Goal: Book appointment/travel/reservation

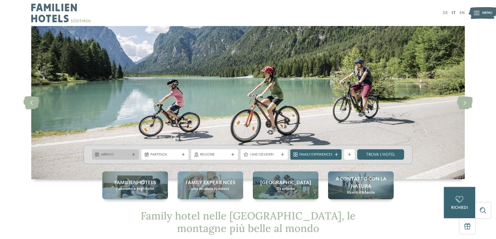
click at [108, 151] on div "Arrivo" at bounding box center [115, 154] width 47 height 10
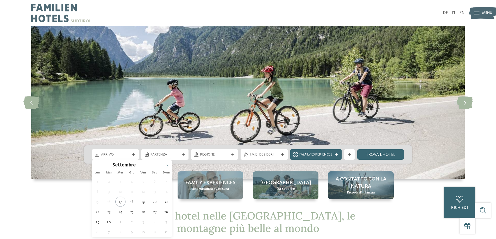
click at [167, 166] on icon at bounding box center [168, 166] width 4 height 4
type div "05.12.2025"
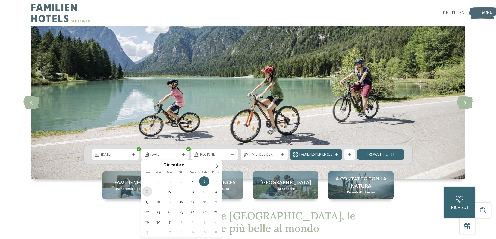
type div "08.12.2025"
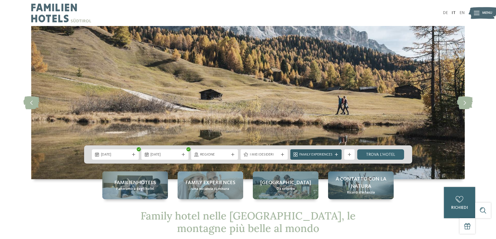
click at [335, 155] on icon at bounding box center [336, 154] width 3 height 3
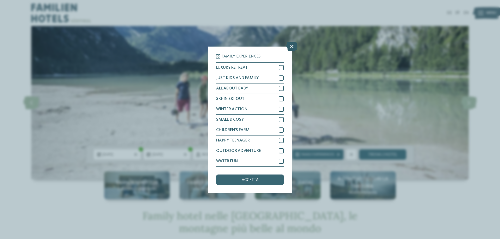
click at [290, 46] on icon at bounding box center [291, 46] width 11 height 9
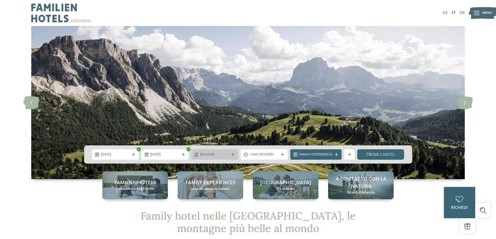
click at [226, 156] on span "Regione" at bounding box center [214, 154] width 29 height 5
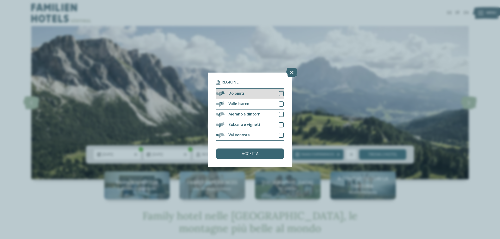
click at [281, 93] on div at bounding box center [281, 93] width 5 height 5
click at [281, 104] on div at bounding box center [281, 104] width 5 height 5
click at [281, 112] on div at bounding box center [281, 114] width 5 height 5
click at [281, 123] on div at bounding box center [281, 124] width 5 height 5
click at [281, 135] on div at bounding box center [281, 135] width 5 height 5
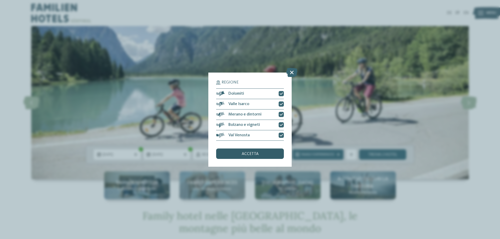
click at [258, 154] on div "accetta" at bounding box center [250, 154] width 68 height 10
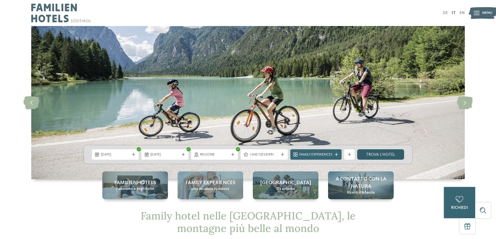
click at [382, 153] on link "trova l’hotel" at bounding box center [380, 154] width 47 height 10
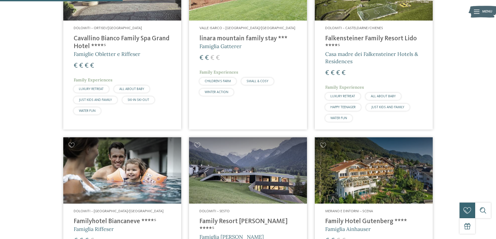
scroll to position [145, 0]
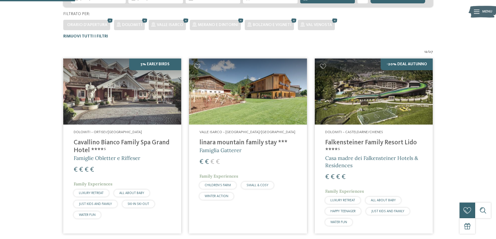
click at [358, 86] on img at bounding box center [374, 92] width 118 height 66
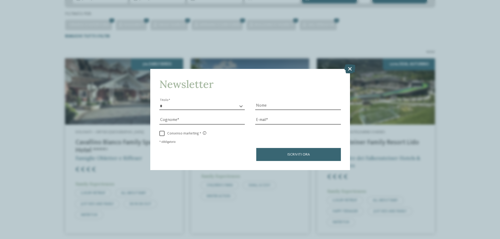
click at [349, 68] on icon at bounding box center [349, 68] width 11 height 9
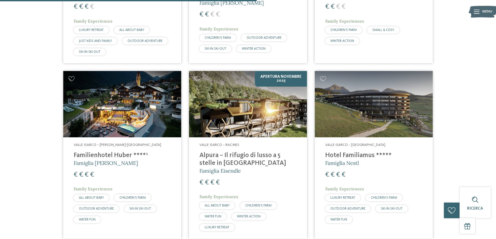
scroll to position [509, 0]
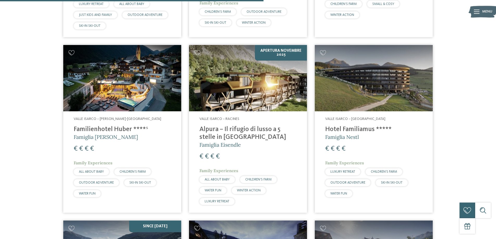
click at [110, 107] on img at bounding box center [122, 78] width 118 height 66
click at [283, 94] on img at bounding box center [248, 78] width 118 height 66
click at [275, 86] on img at bounding box center [248, 78] width 118 height 66
click at [218, 143] on span "Famiglia Eisendle" at bounding box center [219, 145] width 41 height 7
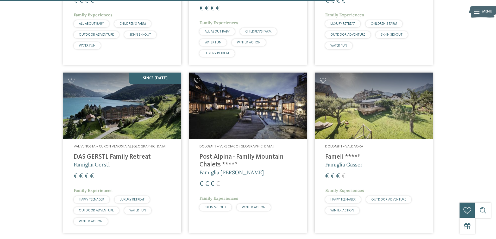
scroll to position [665, 0]
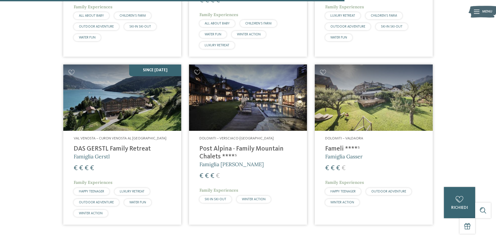
click at [132, 117] on img at bounding box center [122, 98] width 118 height 66
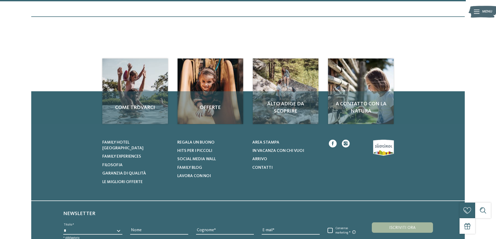
scroll to position [900, 0]
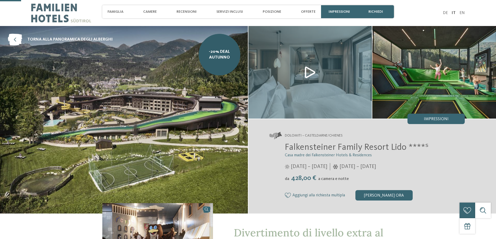
scroll to position [182, 0]
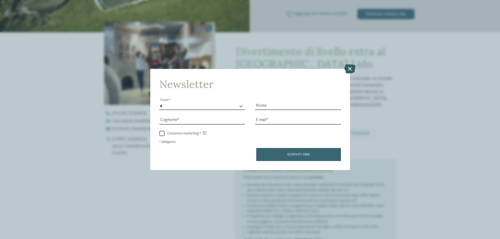
click at [350, 68] on icon at bounding box center [349, 68] width 11 height 9
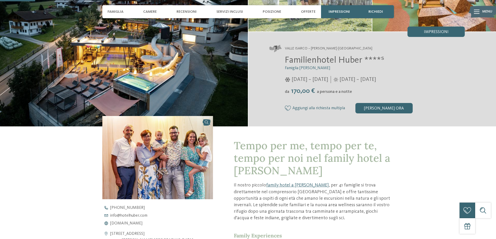
scroll to position [130, 0]
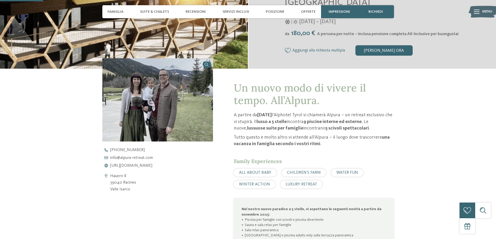
scroll to position [156, 0]
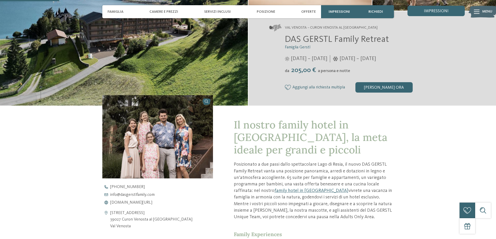
scroll to position [208, 0]
